Goal: Obtain resource: Obtain resource

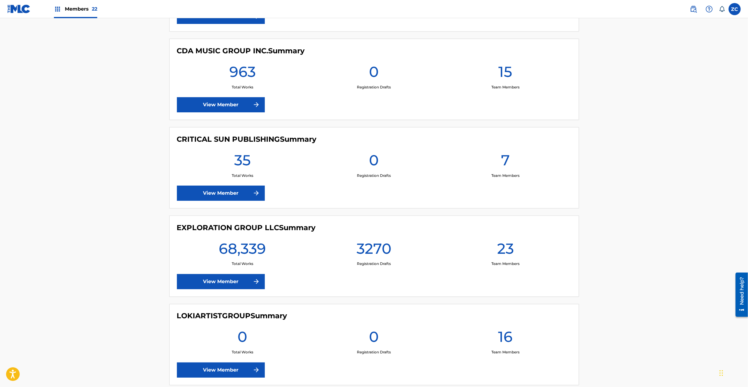
click at [236, 289] on link "View Member" at bounding box center [221, 281] width 88 height 15
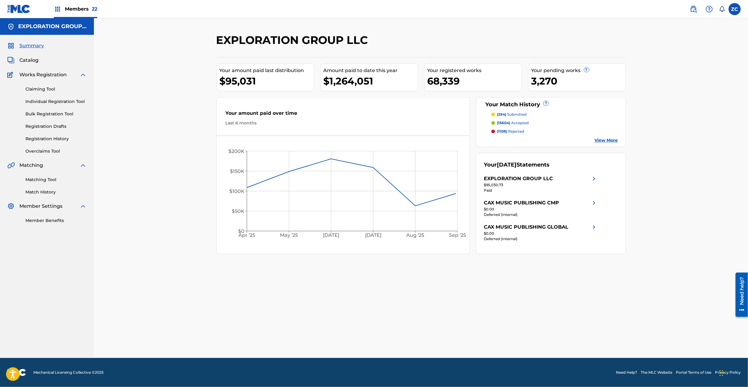
click at [35, 62] on span "Catalog" at bounding box center [28, 60] width 19 height 7
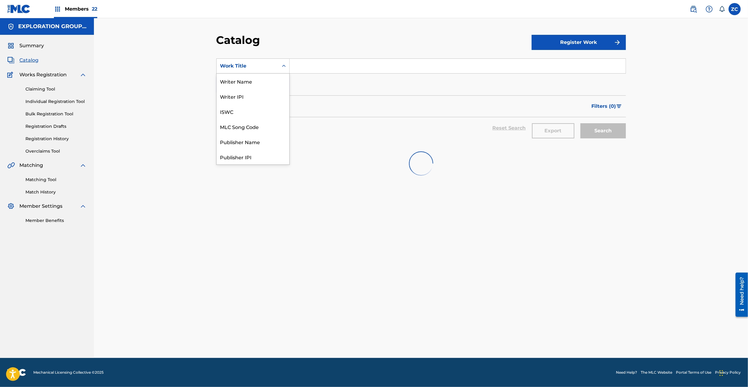
click at [261, 67] on div "Work Title" at bounding box center [247, 65] width 55 height 7
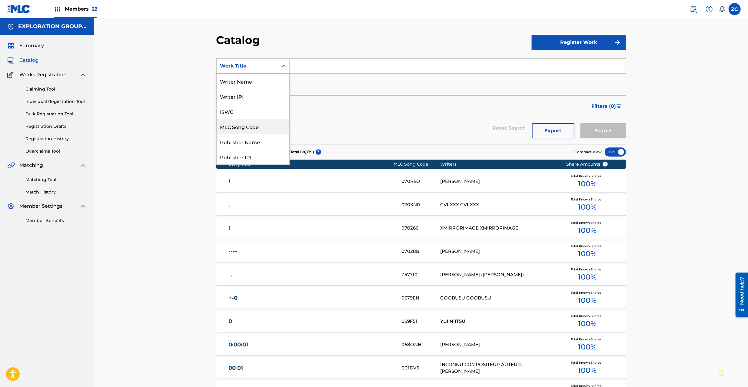
click at [242, 131] on div "MLC Song Code" at bounding box center [253, 126] width 73 height 15
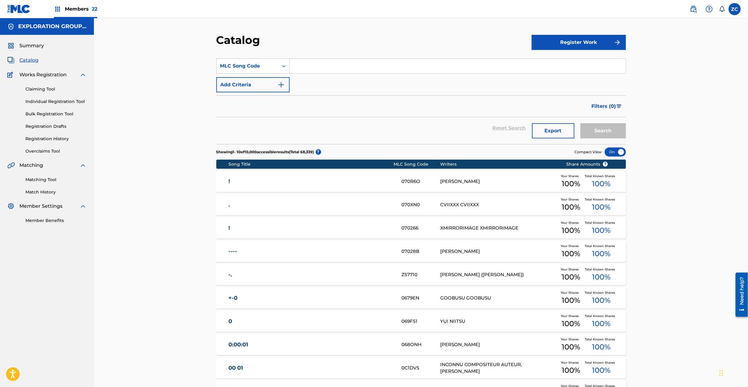
drag, startPoint x: 287, startPoint y: 83, endPoint x: 326, endPoint y: 59, distance: 45.4
click at [326, 59] on input "Search Form" at bounding box center [458, 66] width 336 height 15
paste input "IC311K"
type input "IC311K"
click at [580, 123] on button "Search" at bounding box center [602, 130] width 45 height 15
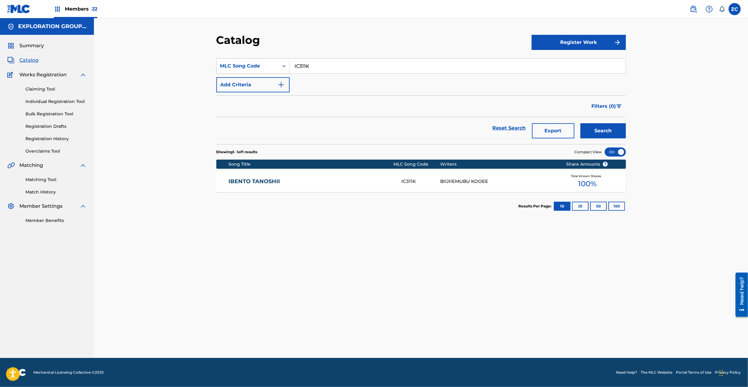
click at [310, 191] on div "IBENTO TANOSHII IC311K BIIJIIEMUBU KOOEE Total Known Shares 100 %" at bounding box center [421, 181] width 410 height 21
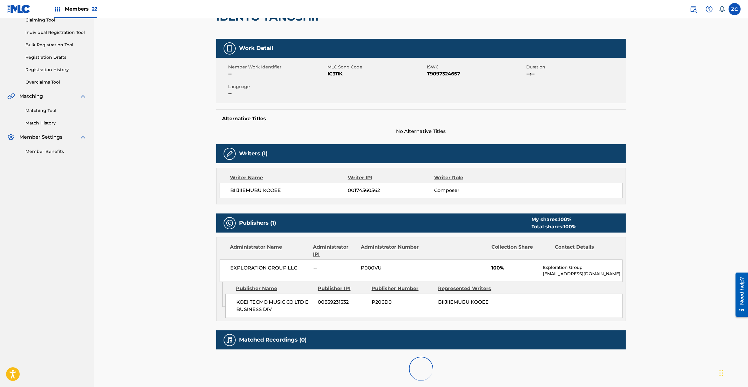
scroll to position [105, 0]
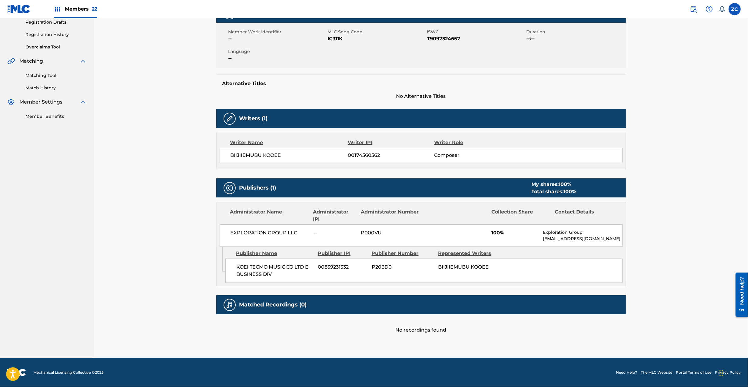
click at [342, 269] on span "00839231332" at bounding box center [342, 267] width 49 height 7
copy span "00839231332"
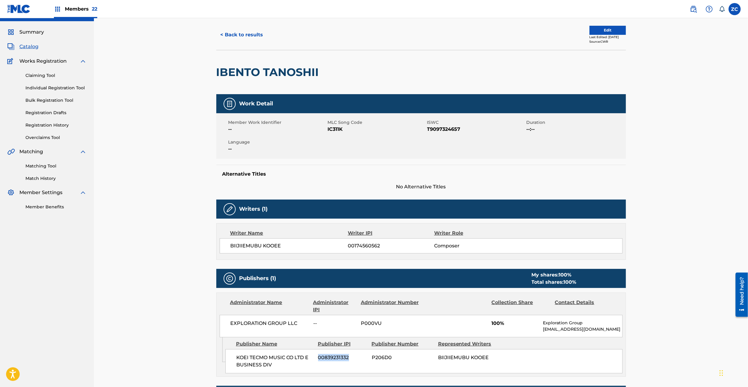
scroll to position [0, 0]
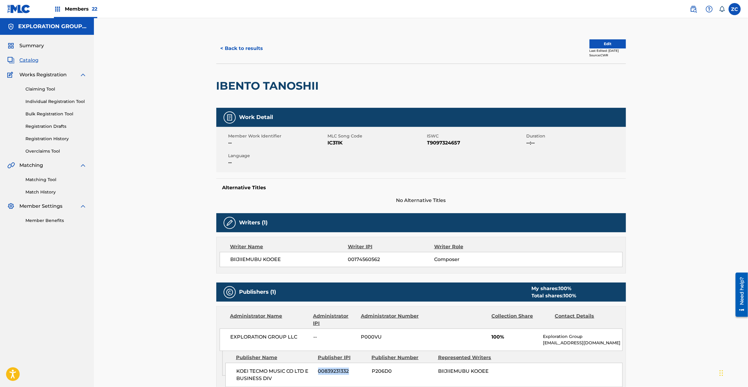
click at [254, 47] on button "< Back to results" at bounding box center [241, 48] width 51 height 15
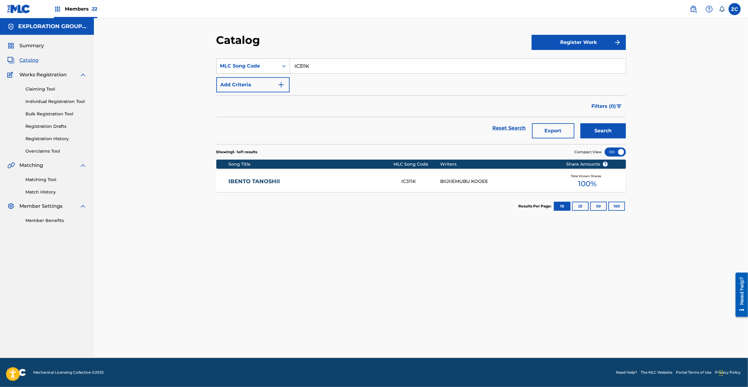
click at [261, 63] on div "MLC Song Code" at bounding box center [247, 65] width 55 height 7
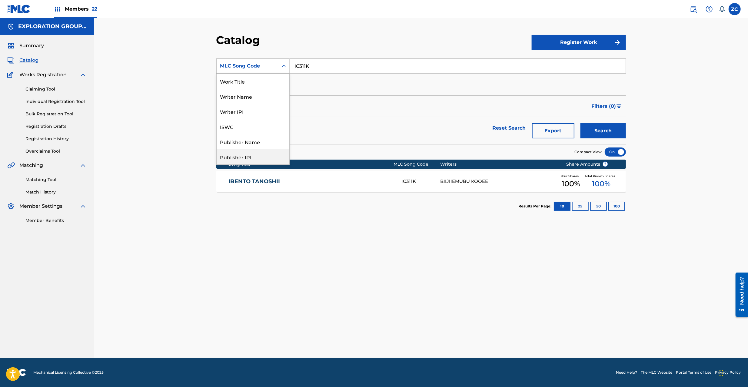
click at [262, 153] on div "Publisher IPI" at bounding box center [253, 156] width 73 height 15
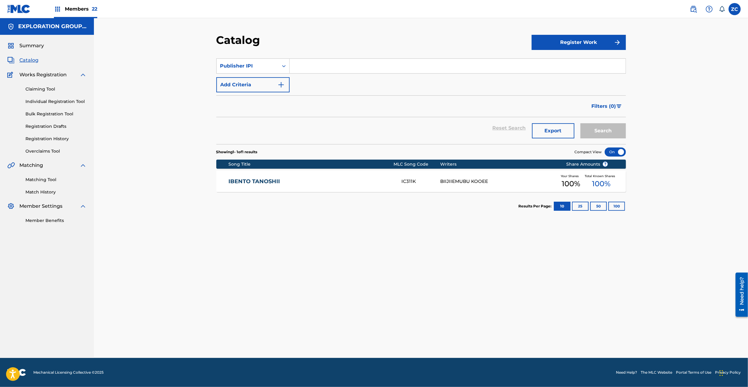
click at [329, 63] on input "Search Form" at bounding box center [458, 66] width 336 height 15
paste input "00839231332"
type input "00839231332"
click at [610, 123] on button "Search" at bounding box center [602, 130] width 45 height 15
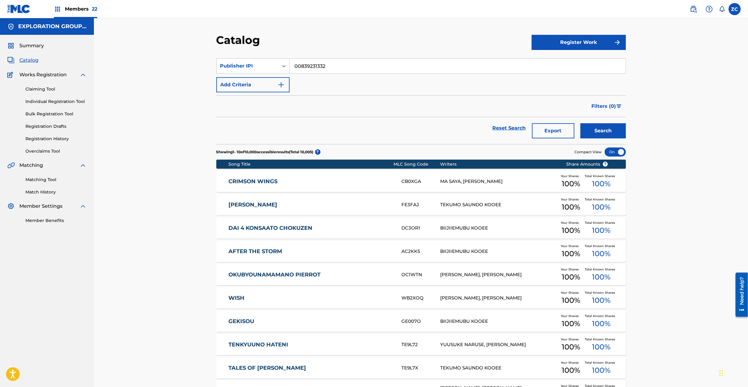
click at [555, 133] on button "Export" at bounding box center [553, 130] width 42 height 15
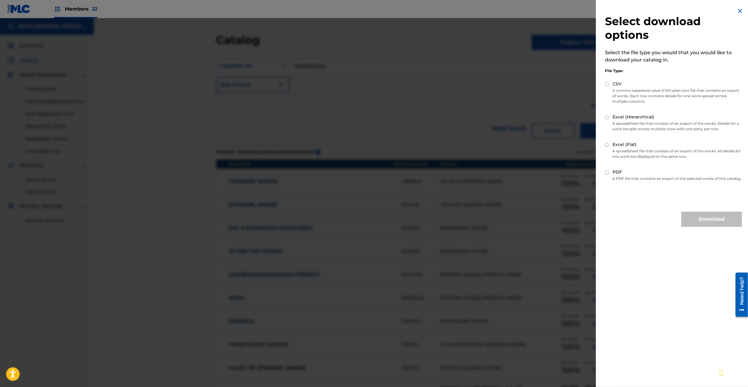
click at [607, 84] on input "CSV" at bounding box center [607, 84] width 4 height 4
radio input "true"
click at [709, 225] on button "Download" at bounding box center [711, 219] width 61 height 15
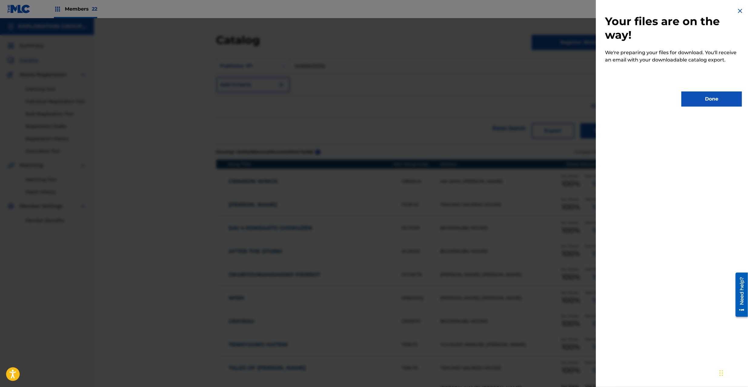
click at [716, 92] on button "Done" at bounding box center [711, 98] width 61 height 15
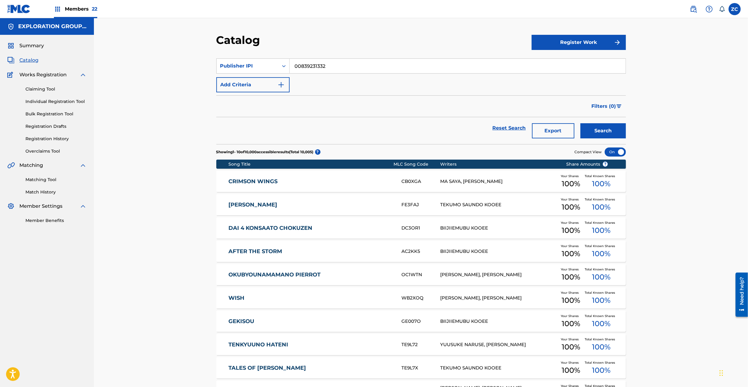
click at [516, 129] on link "Reset Search" at bounding box center [509, 127] width 39 height 13
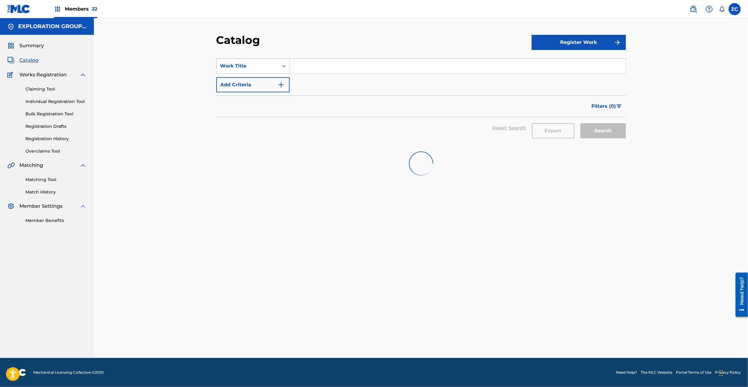
click at [250, 68] on div "Work Title" at bounding box center [247, 65] width 55 height 7
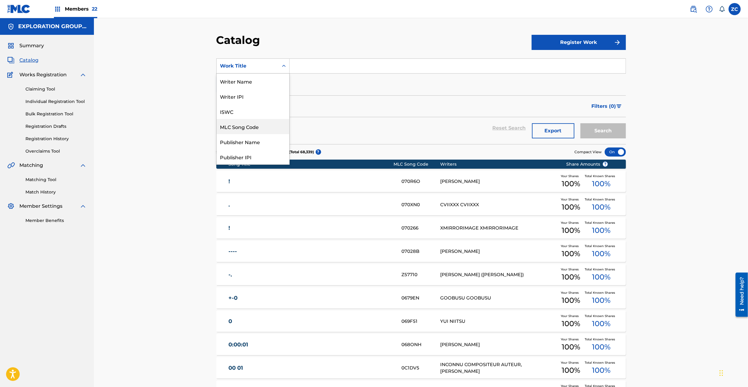
click at [248, 127] on div "MLC Song Code" at bounding box center [253, 126] width 73 height 15
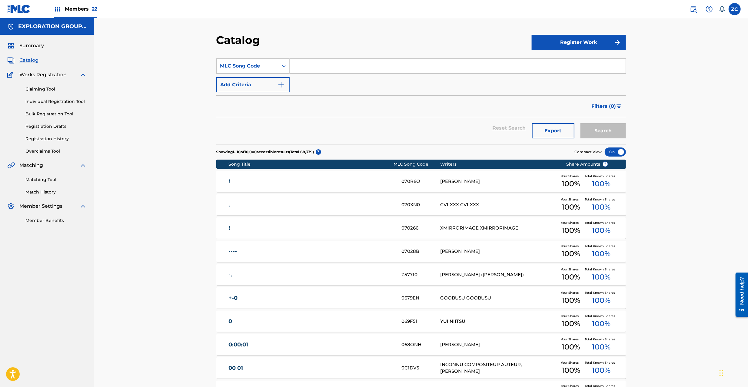
click at [319, 62] on input "Search Form" at bounding box center [458, 66] width 336 height 15
paste input "AC2KK5"
click at [599, 131] on button "Search" at bounding box center [602, 130] width 45 height 15
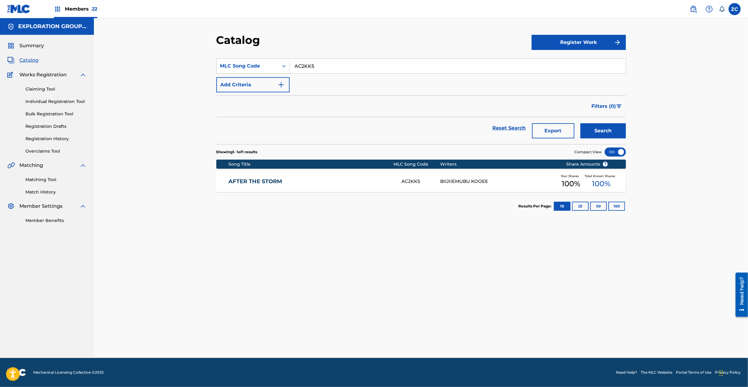
click at [340, 64] on input "AC2KK5" at bounding box center [458, 66] width 336 height 15
paste input "JJ"
type input "AC2KJJ"
click at [580, 123] on button "Search" at bounding box center [602, 130] width 45 height 15
click at [378, 183] on link "ARENA" at bounding box center [310, 181] width 165 height 7
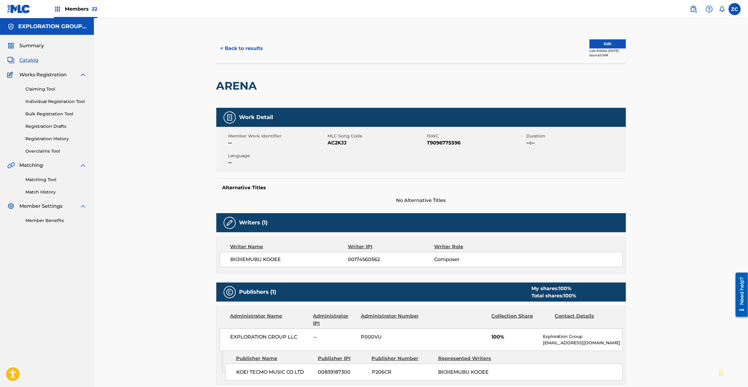
scroll to position [54, 0]
